Goal: Use online tool/utility: Utilize a website feature to perform a specific function

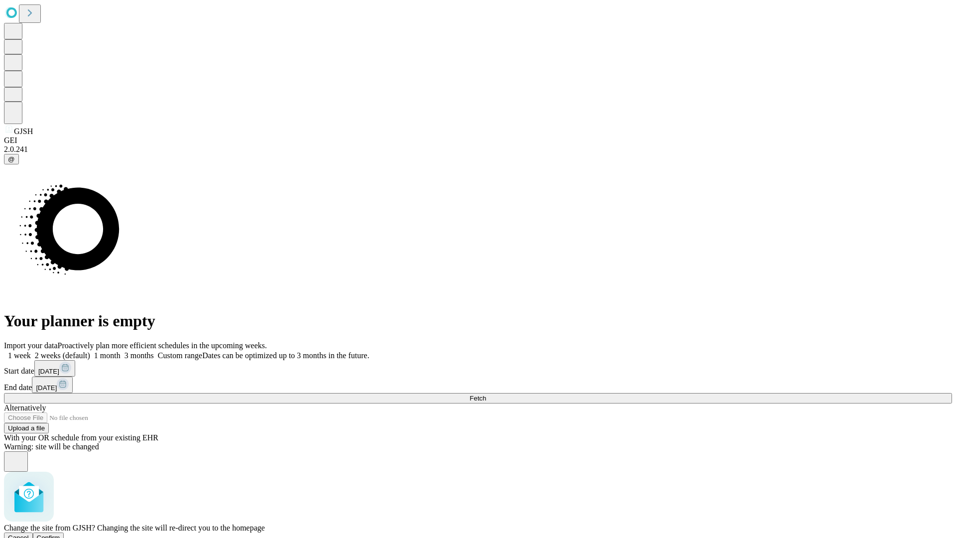
click at [60, 534] on span "Confirm" at bounding box center [48, 537] width 23 height 7
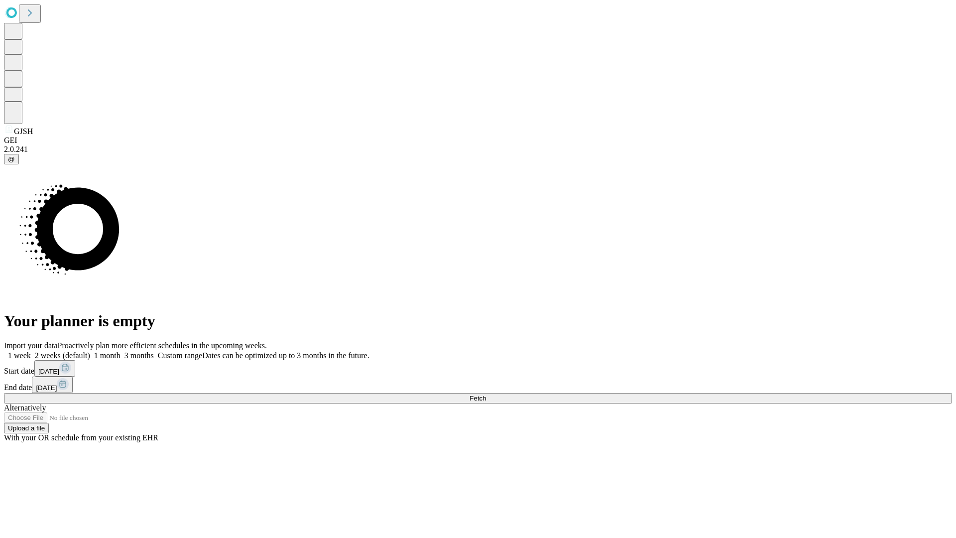
click at [120, 351] on label "1 month" at bounding box center [105, 355] width 30 height 8
click at [486, 394] on span "Fetch" at bounding box center [477, 397] width 16 height 7
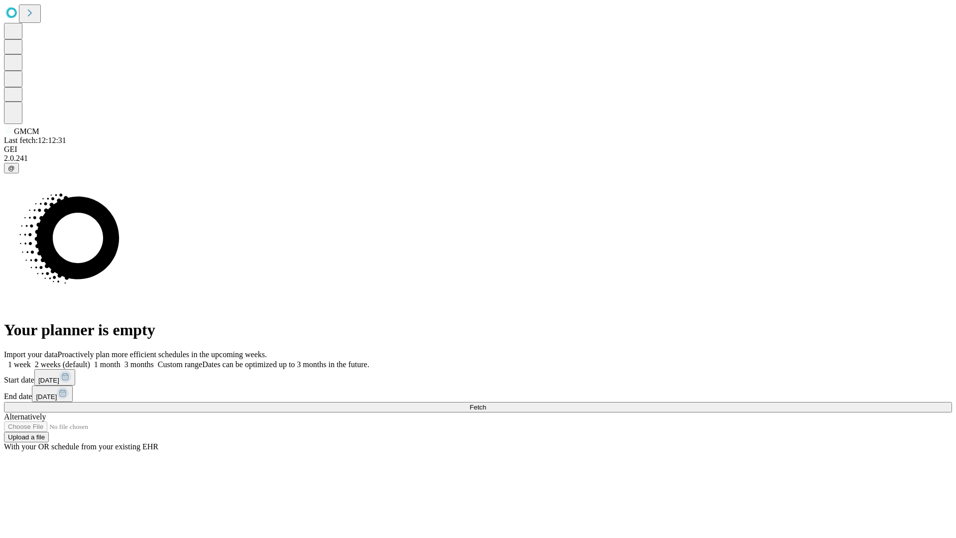
click at [120, 360] on label "1 month" at bounding box center [105, 364] width 30 height 8
click at [486, 403] on span "Fetch" at bounding box center [477, 406] width 16 height 7
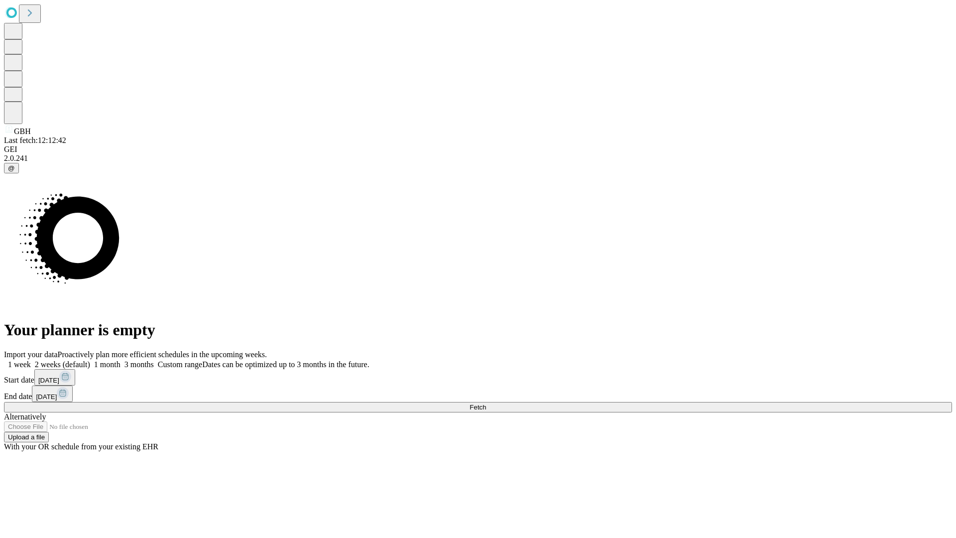
click at [120, 360] on label "1 month" at bounding box center [105, 364] width 30 height 8
click at [486, 403] on span "Fetch" at bounding box center [477, 406] width 16 height 7
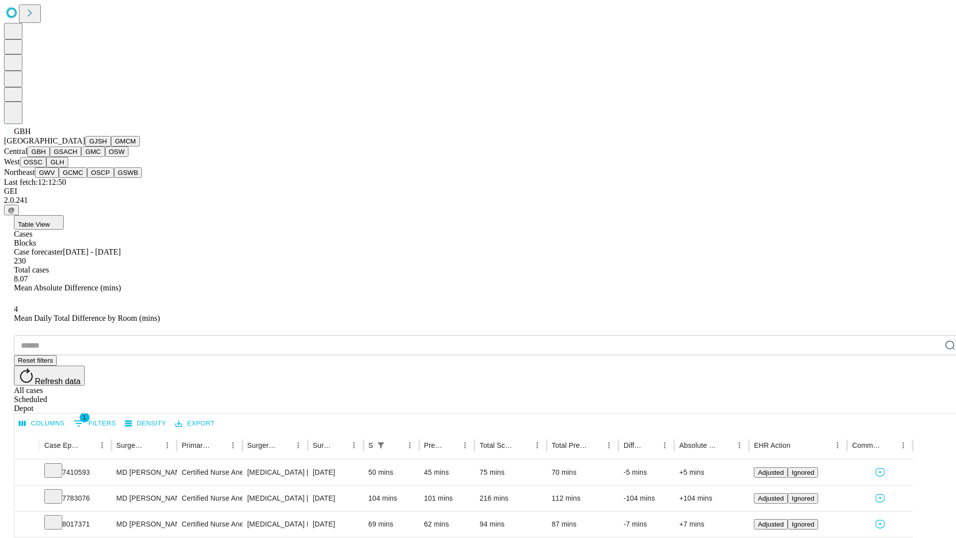
click at [77, 157] on button "GSACH" at bounding box center [65, 151] width 31 height 10
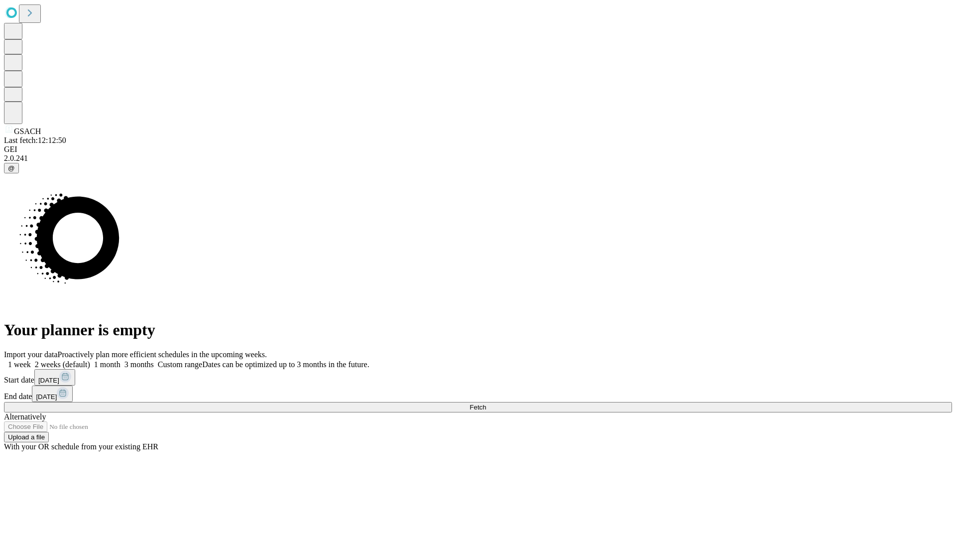
click at [120, 360] on label "1 month" at bounding box center [105, 364] width 30 height 8
click at [486, 403] on span "Fetch" at bounding box center [477, 406] width 16 height 7
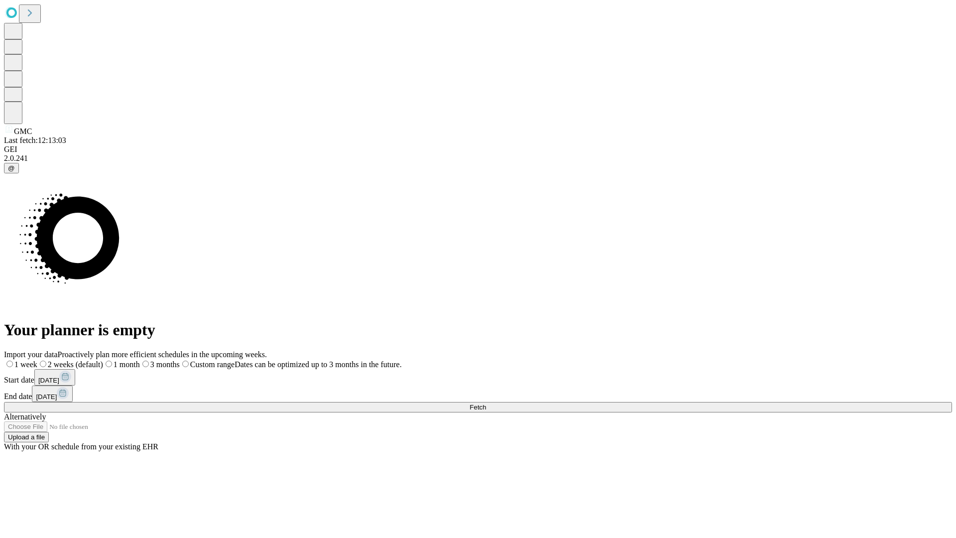
click at [140, 360] on label "1 month" at bounding box center [121, 364] width 37 height 8
click at [486, 403] on span "Fetch" at bounding box center [477, 406] width 16 height 7
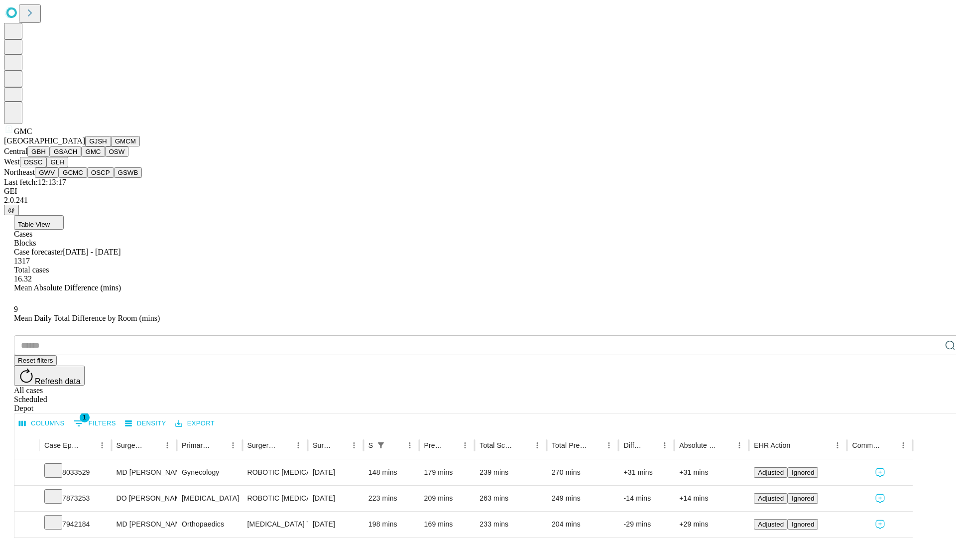
click at [105, 157] on button "OSW" at bounding box center [117, 151] width 24 height 10
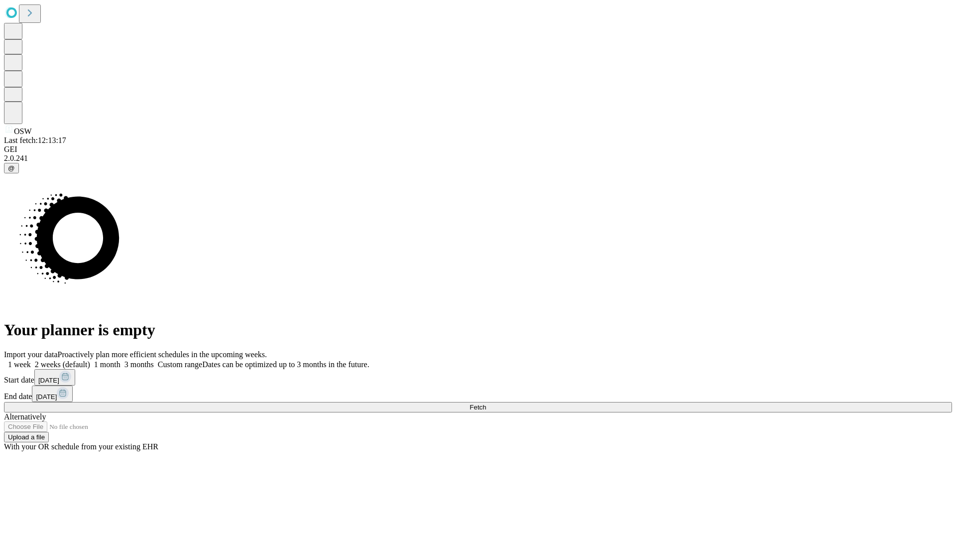
click at [120, 360] on label "1 month" at bounding box center [105, 364] width 30 height 8
click at [486, 403] on span "Fetch" at bounding box center [477, 406] width 16 height 7
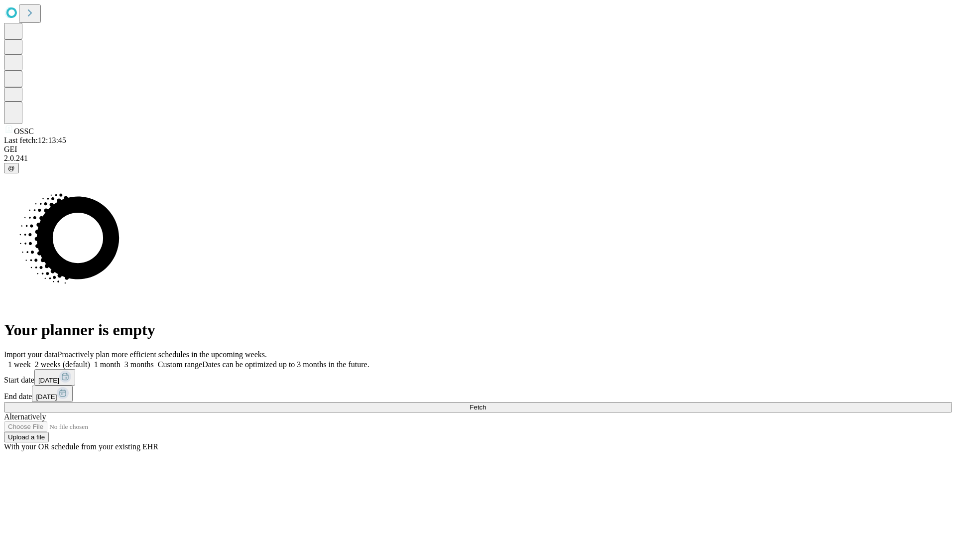
click at [486, 403] on span "Fetch" at bounding box center [477, 406] width 16 height 7
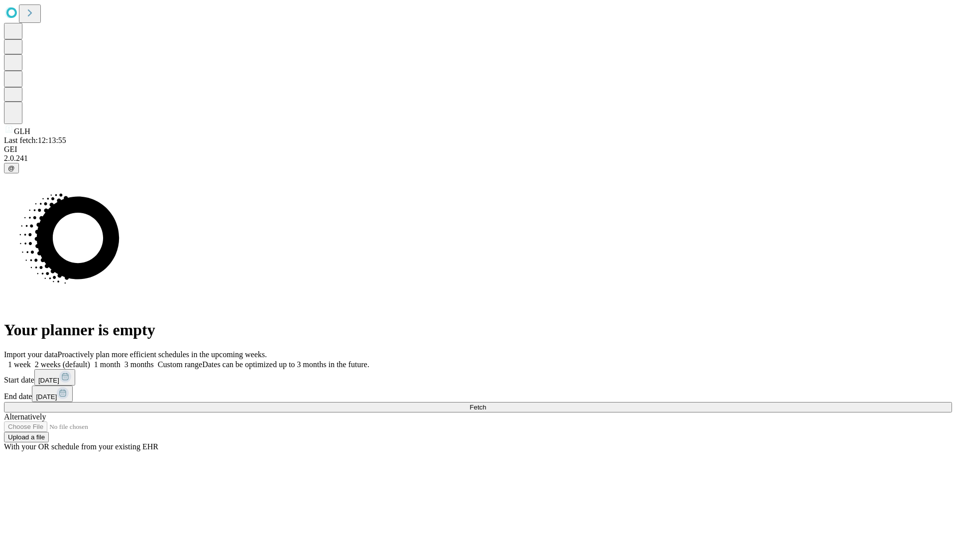
click at [120, 360] on label "1 month" at bounding box center [105, 364] width 30 height 8
click at [486, 403] on span "Fetch" at bounding box center [477, 406] width 16 height 7
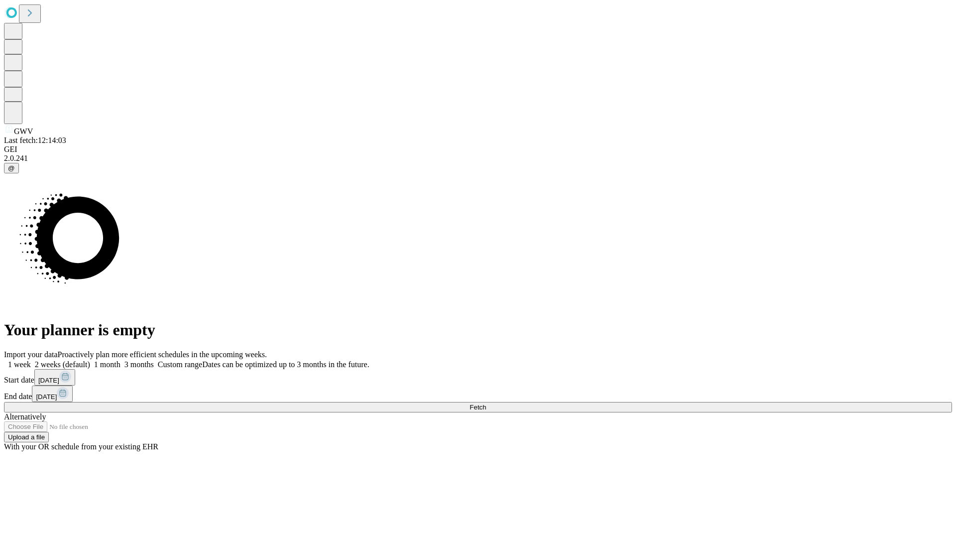
click at [120, 360] on label "1 month" at bounding box center [105, 364] width 30 height 8
click at [486, 403] on span "Fetch" at bounding box center [477, 406] width 16 height 7
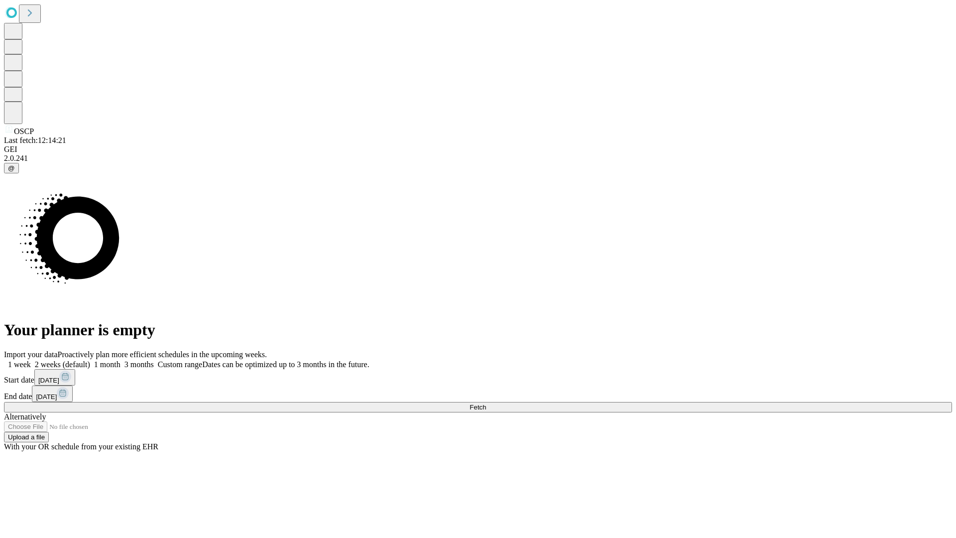
click at [120, 360] on label "1 month" at bounding box center [105, 364] width 30 height 8
click at [486, 403] on span "Fetch" at bounding box center [477, 406] width 16 height 7
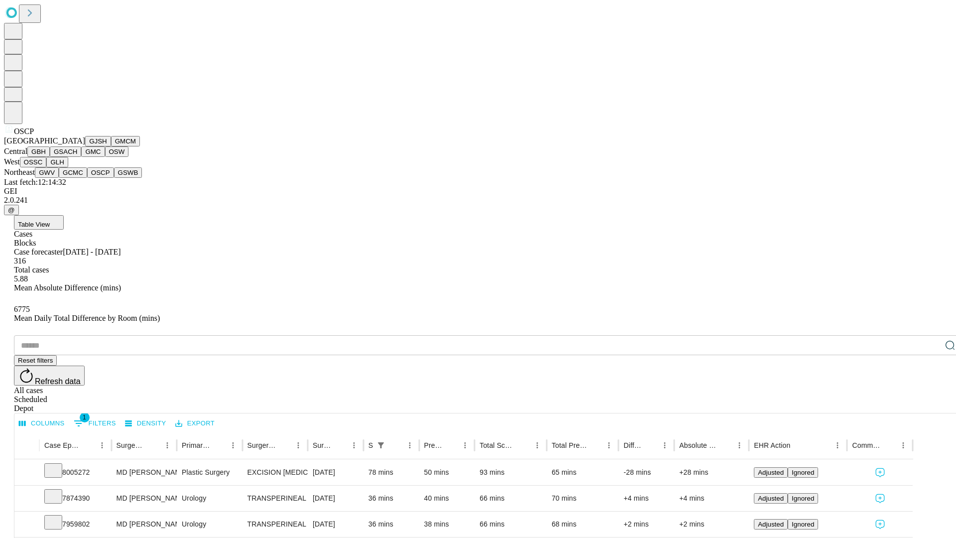
click at [114, 178] on button "GSWB" at bounding box center [128, 172] width 28 height 10
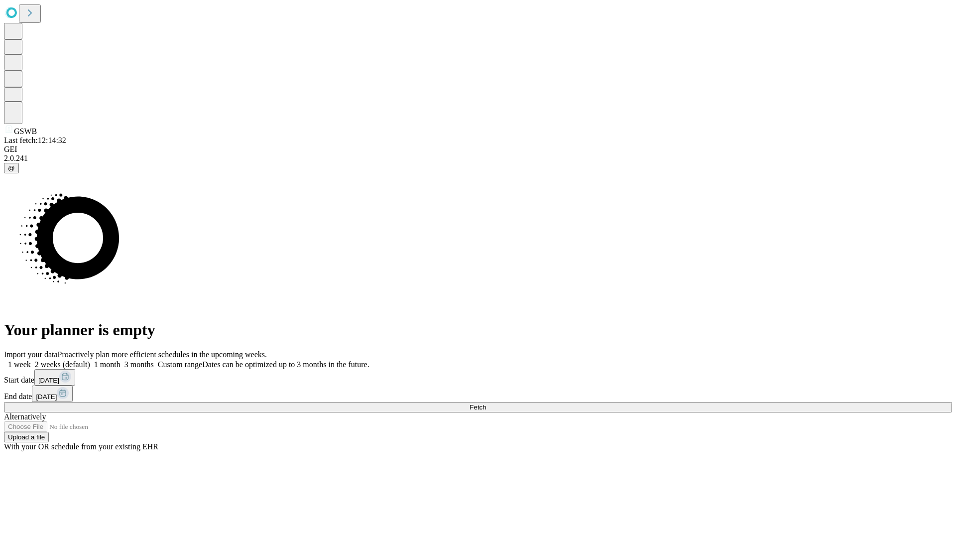
click at [120, 360] on label "1 month" at bounding box center [105, 364] width 30 height 8
click at [486, 403] on span "Fetch" at bounding box center [477, 406] width 16 height 7
